Goal: Task Accomplishment & Management: Manage account settings

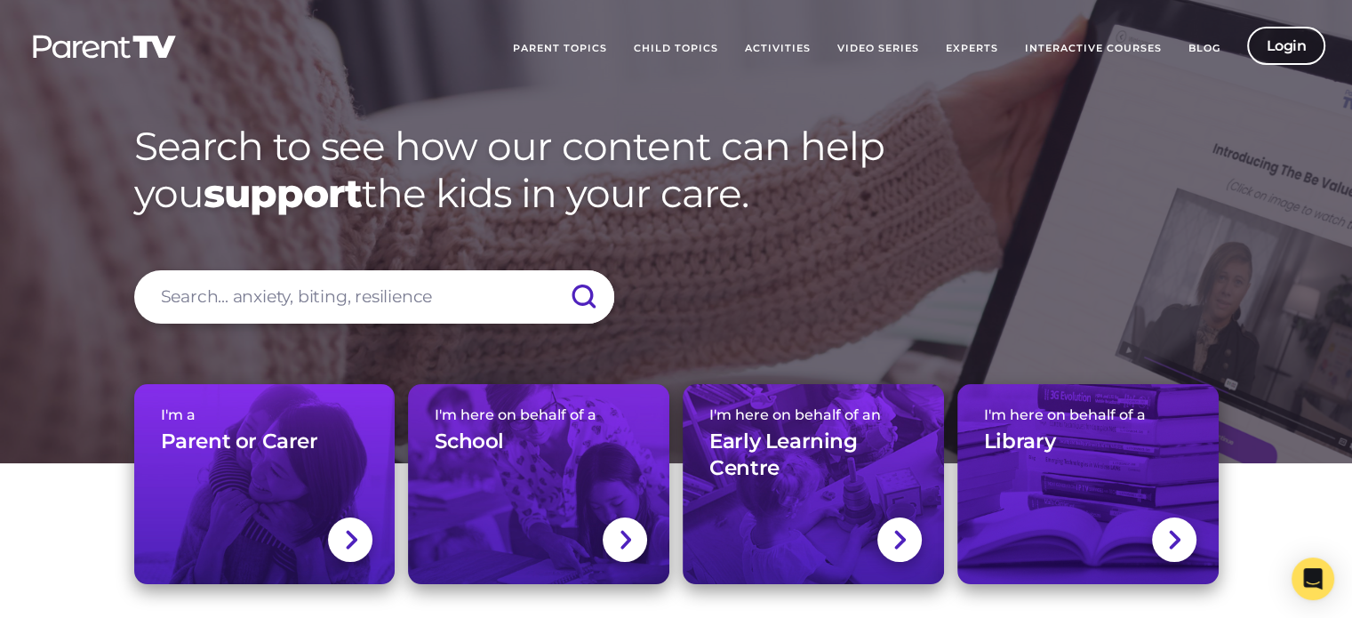
click at [1288, 42] on link "Login" at bounding box center [1286, 46] width 79 height 38
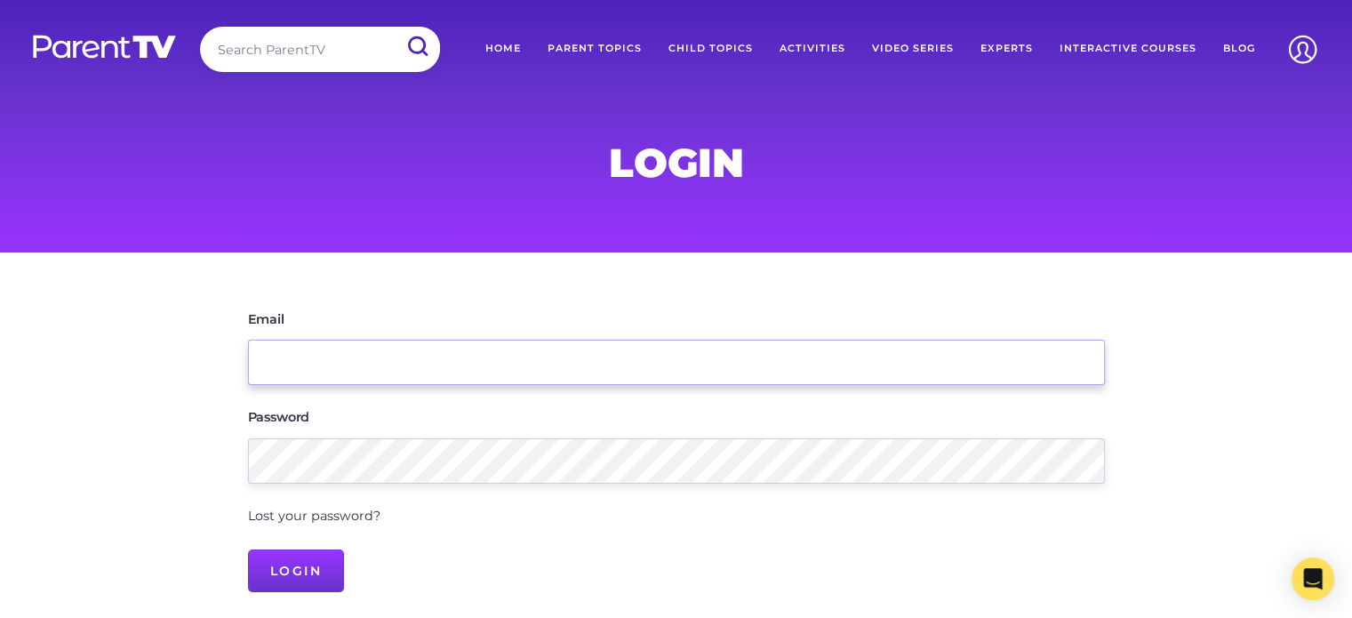
click at [307, 368] on input "Email" at bounding box center [676, 362] width 857 height 45
type input "hippycoordinator@miimi.org.au"
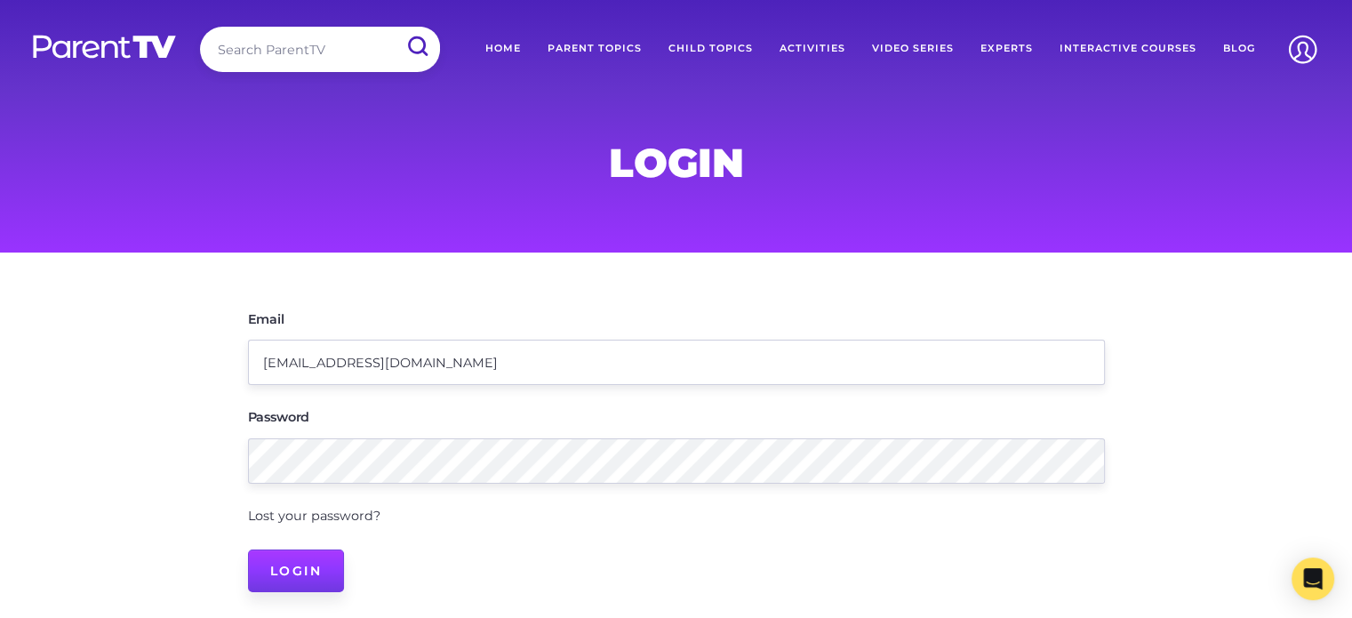
click at [292, 572] on input "Login" at bounding box center [296, 570] width 97 height 43
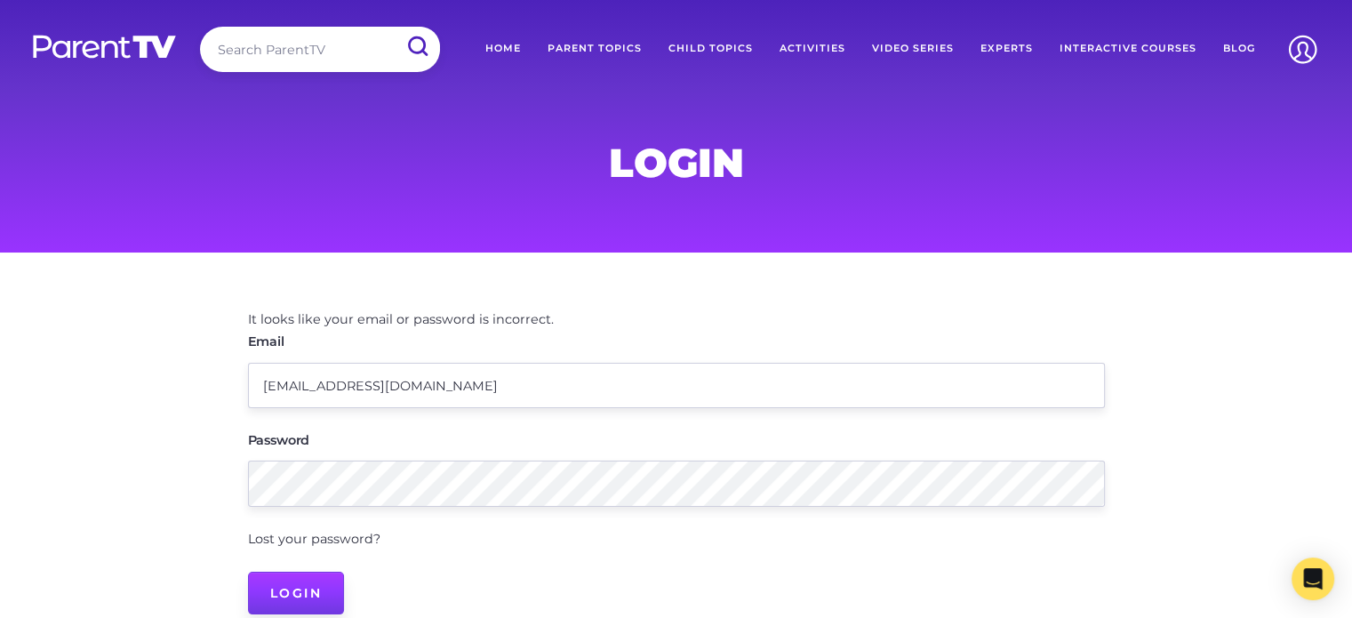
click at [289, 585] on input "Login" at bounding box center [296, 592] width 97 height 43
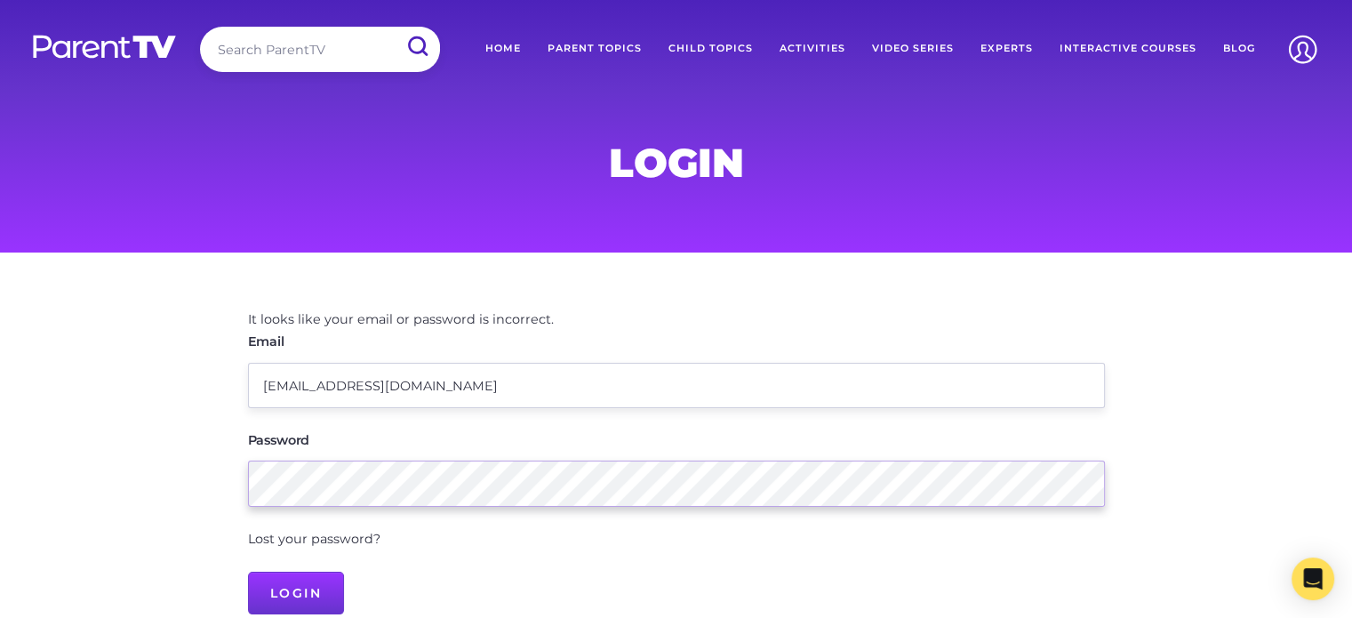
click at [174, 490] on main "It looks like your email or password is incorrect. Email hippycoordinator@miimi…" at bounding box center [676, 461] width 1352 height 419
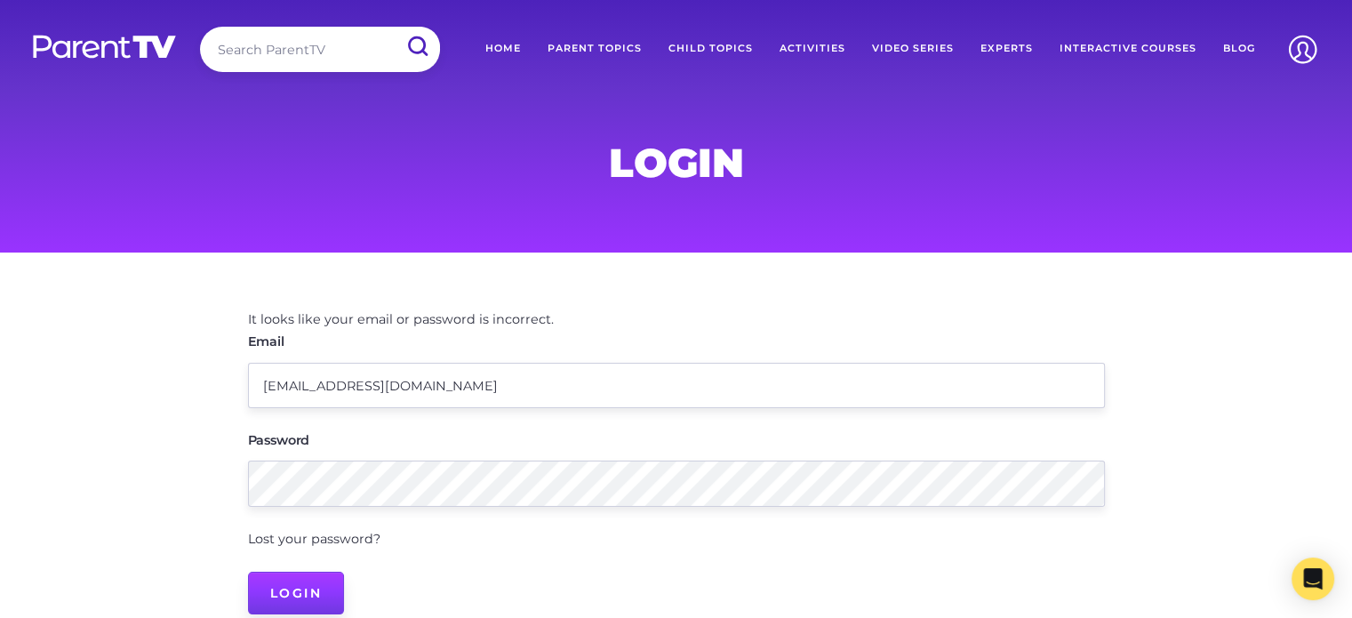
click at [271, 591] on input "Login" at bounding box center [296, 592] width 97 height 43
click at [269, 603] on input "Login" at bounding box center [296, 592] width 97 height 43
click at [304, 582] on input "Login" at bounding box center [296, 592] width 97 height 43
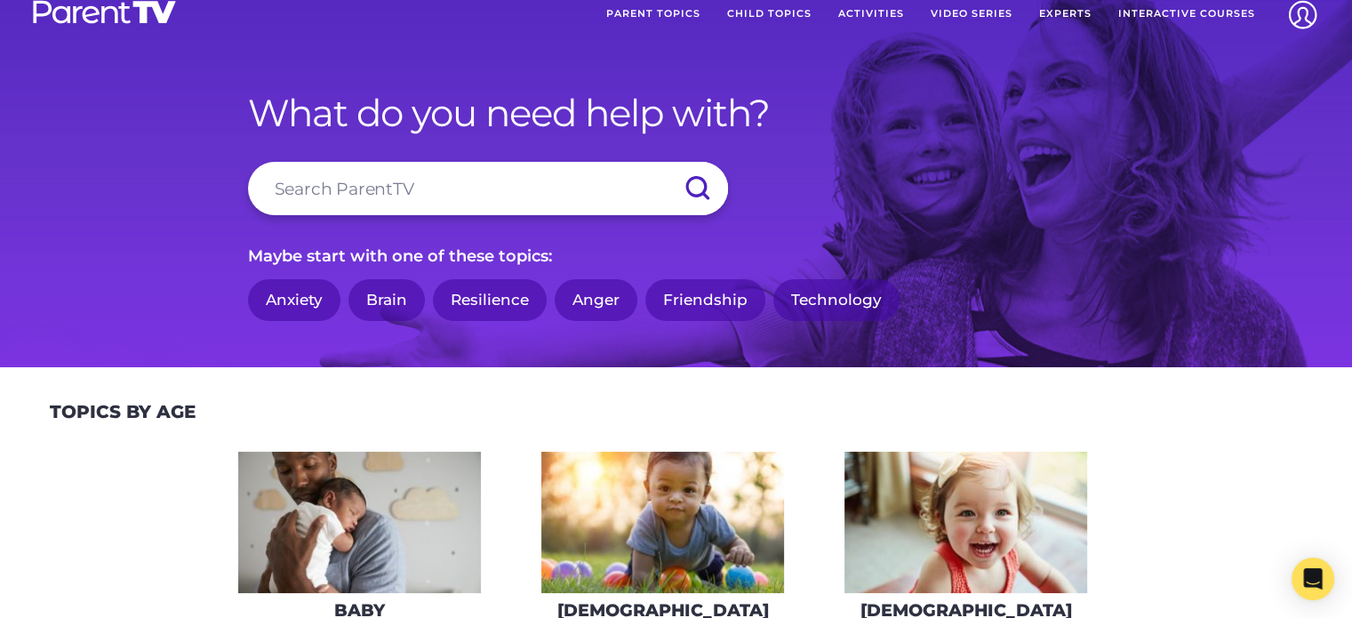
scroll to position [76, 0]
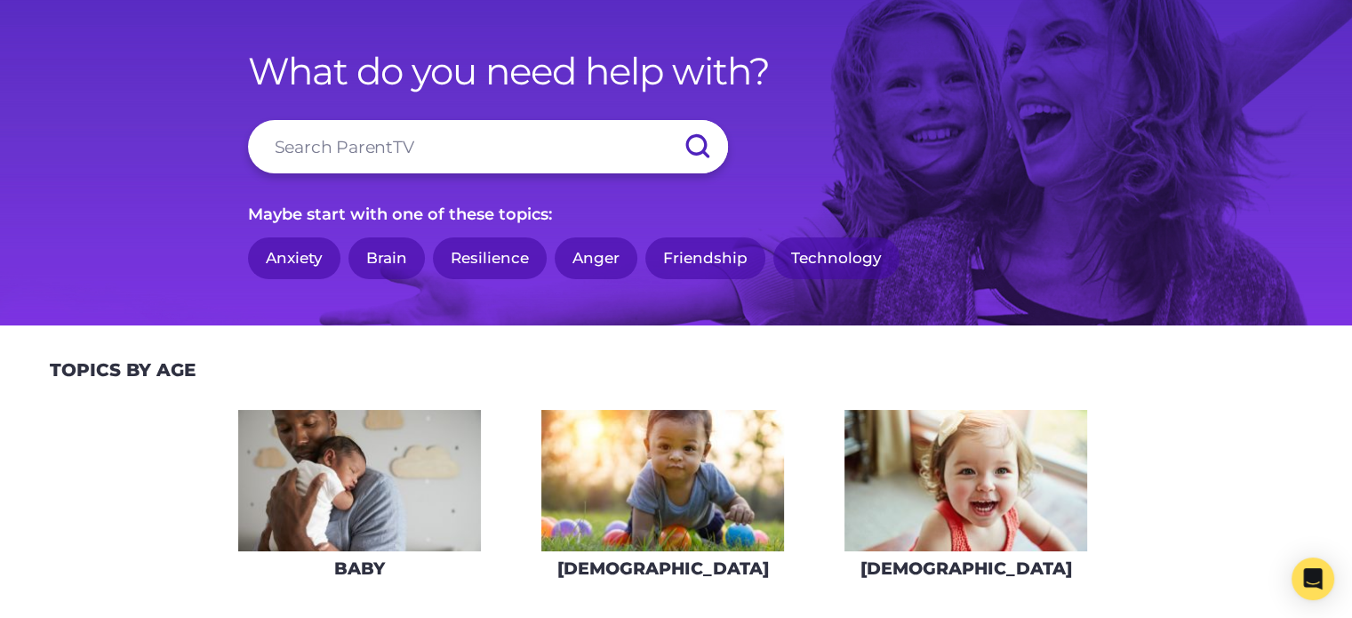
click at [1333, 63] on div at bounding box center [676, 139] width 1352 height 430
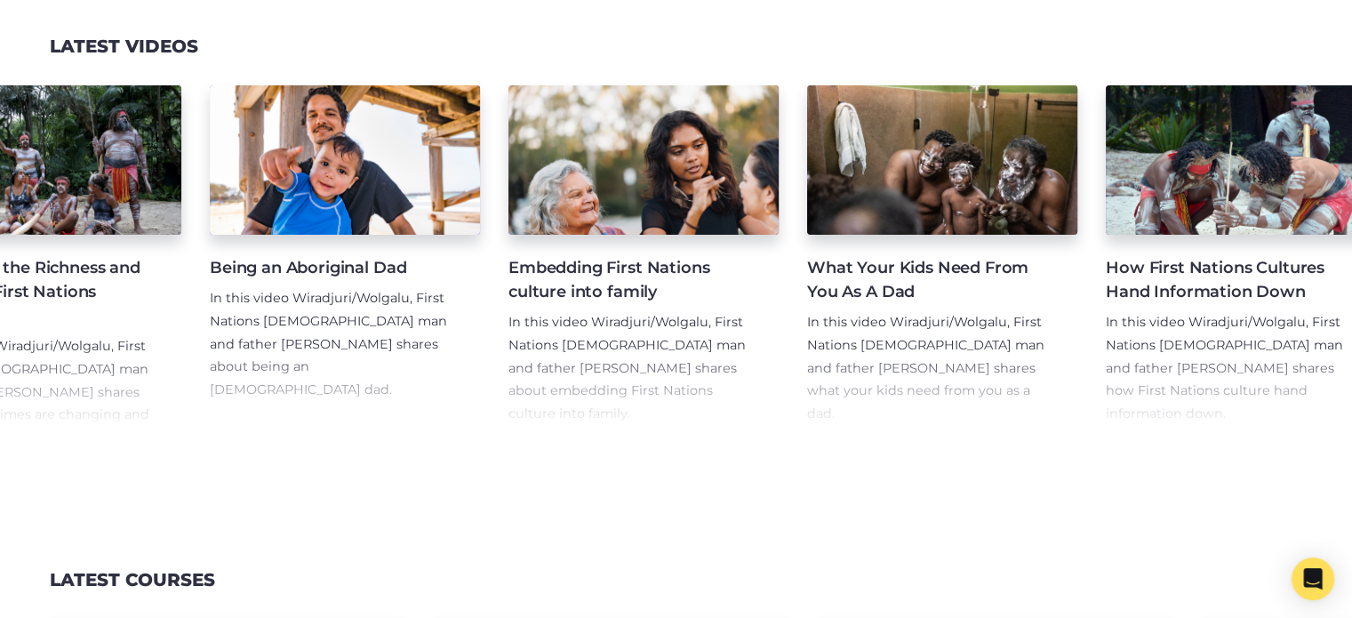
scroll to position [0, 1674]
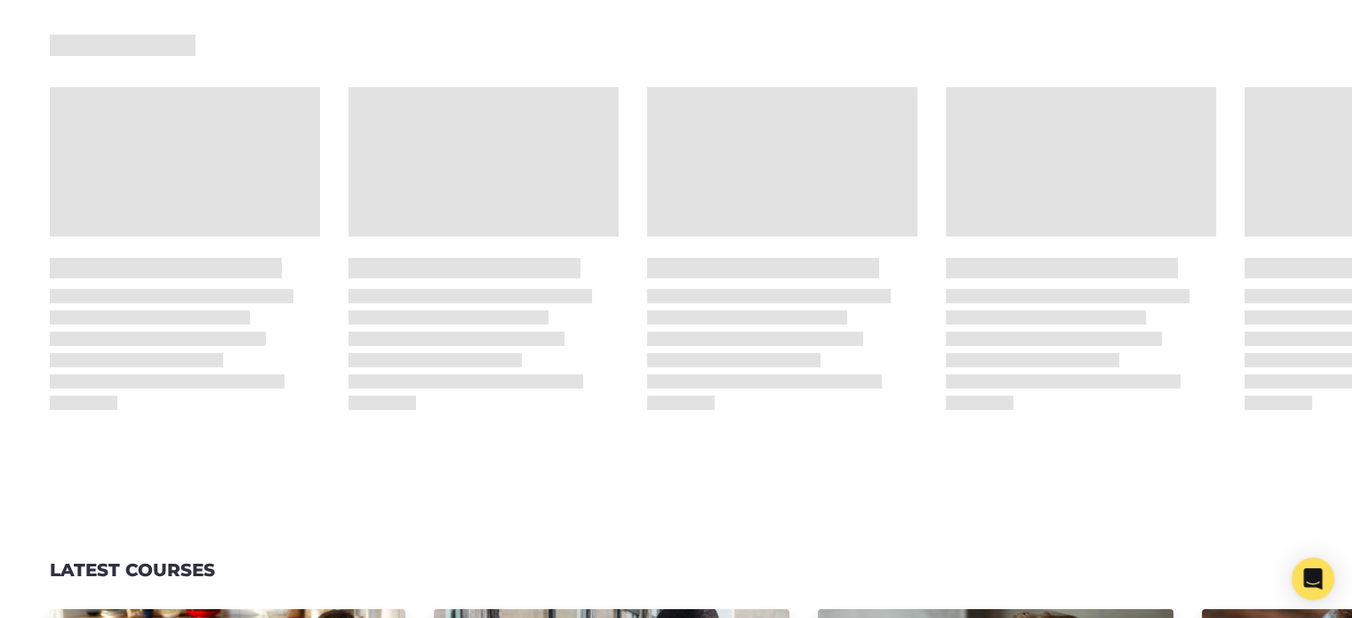
drag, startPoint x: 584, startPoint y: 483, endPoint x: 1328, endPoint y: 498, distance: 744.0
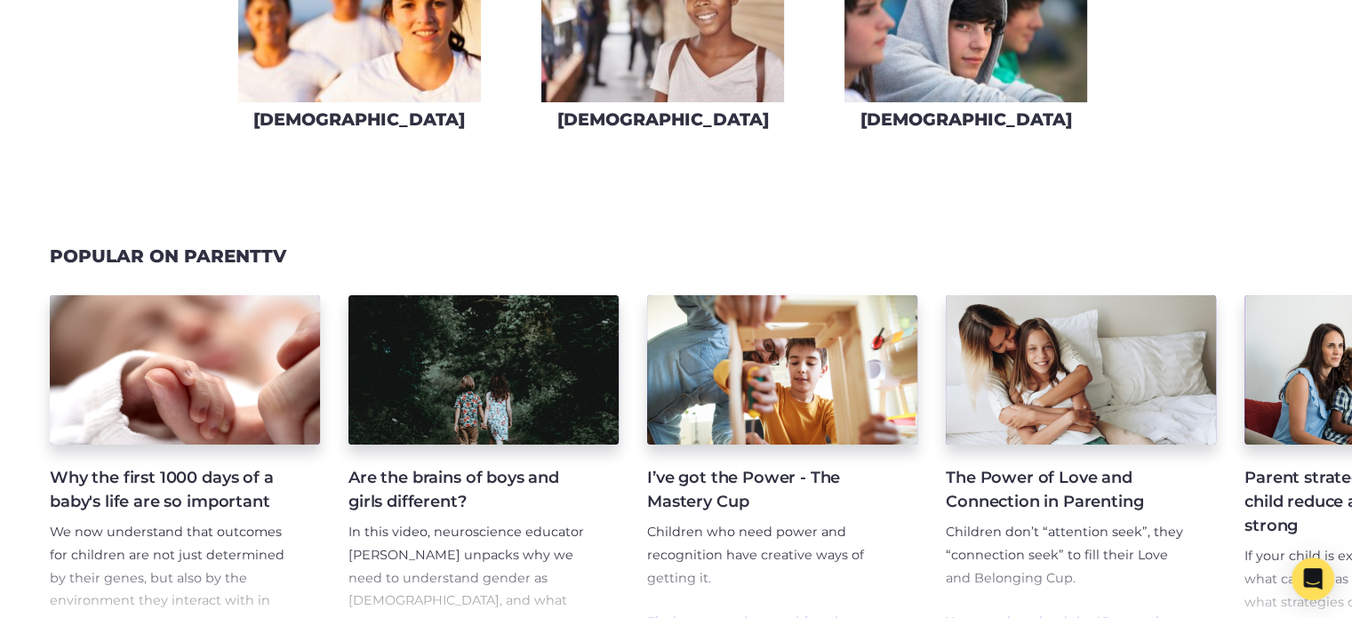
scroll to position [1735, 0]
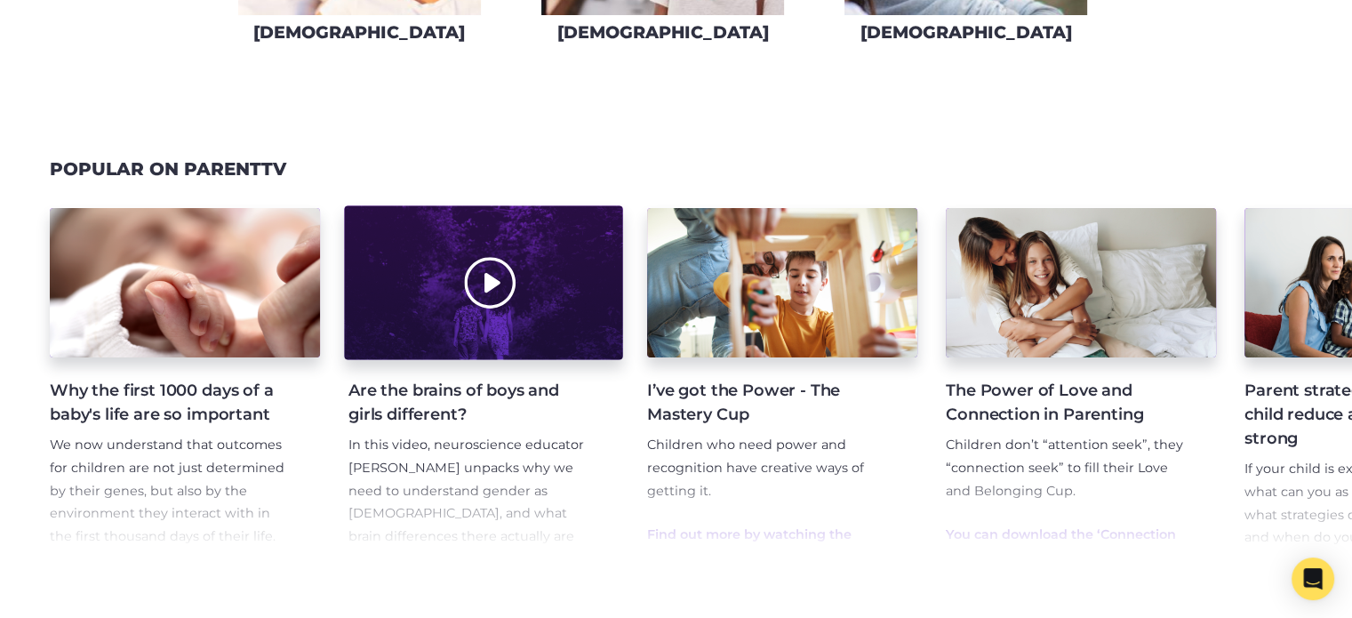
click at [485, 332] on div at bounding box center [483, 282] width 278 height 154
